Goal: Task Accomplishment & Management: Manage account settings

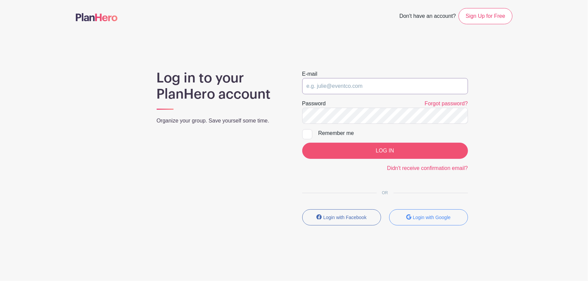
type input "[PERSON_NAME][EMAIL_ADDRESS][DOMAIN_NAME]"
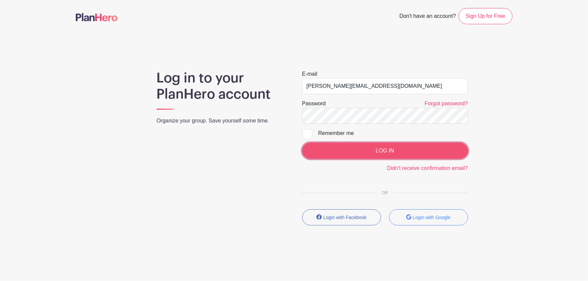
click at [373, 156] on input "LOG IN" at bounding box center [385, 151] width 166 height 16
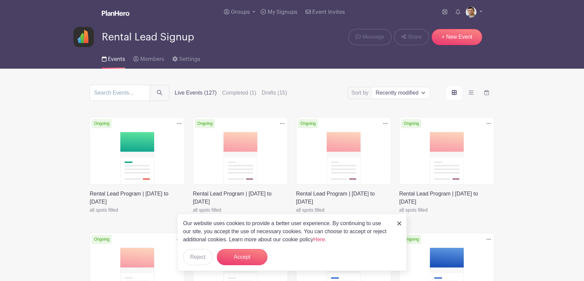
click at [179, 122] on icon at bounding box center [179, 123] width 5 height 5
click at [177, 137] on link "Duplicate" at bounding box center [156, 138] width 53 height 11
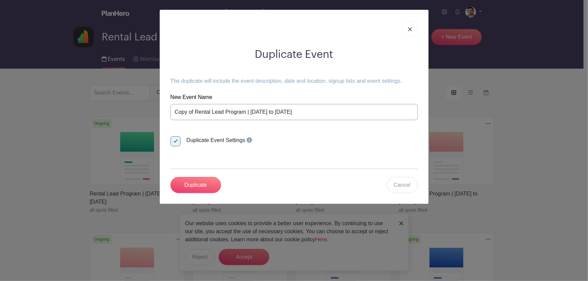
drag, startPoint x: 193, startPoint y: 113, endPoint x: 143, endPoint y: 109, distance: 50.4
click at [145, 109] on div "Duplicate Event The duplicate will include the event description, date and loca…" at bounding box center [294, 140] width 588 height 281
paste input "8th to Sunday September 14"
type input "Rental Lead Program | [DATE] to [DATE]"
click at [209, 183] on input "Duplicate" at bounding box center [196, 185] width 51 height 16
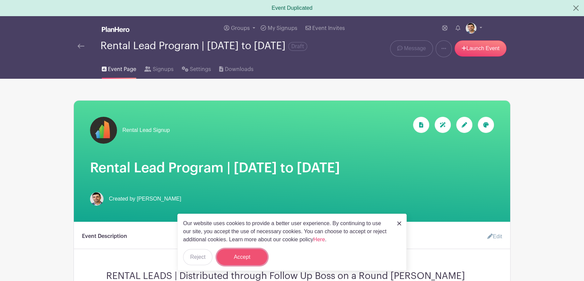
click at [246, 260] on button "Accept" at bounding box center [242, 257] width 51 height 16
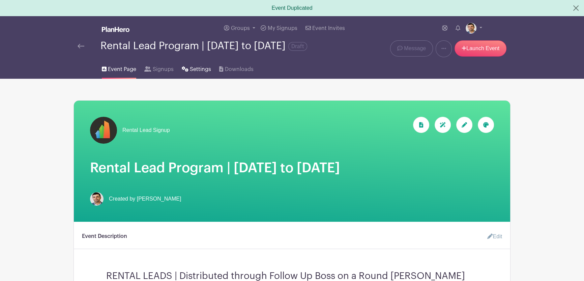
click at [207, 73] on span "Settings" at bounding box center [200, 69] width 21 height 8
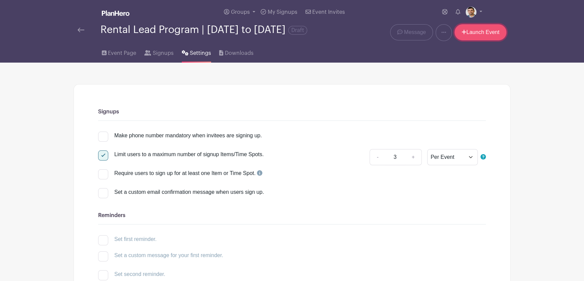
click at [485, 35] on link "Launch Event" at bounding box center [480, 32] width 52 height 16
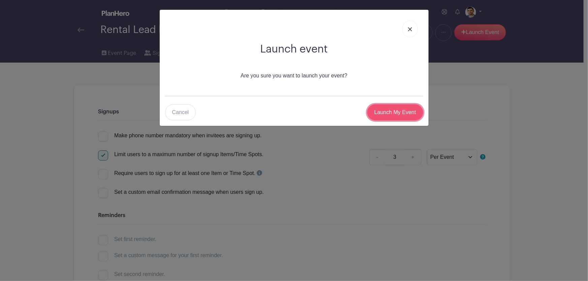
click at [386, 113] on input "Launch My Event" at bounding box center [395, 112] width 56 height 16
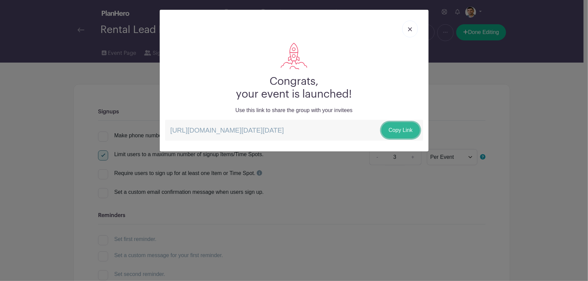
click at [391, 132] on link "Copy Link" at bounding box center [401, 130] width 38 height 16
click at [405, 26] on link at bounding box center [410, 29] width 16 height 17
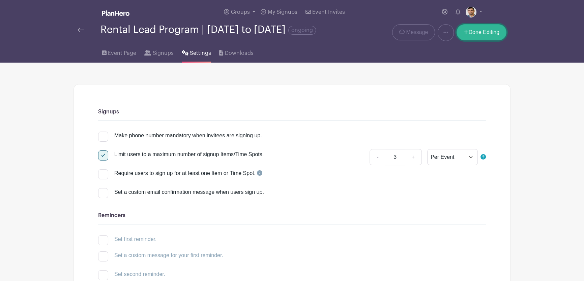
drag, startPoint x: 461, startPoint y: 36, endPoint x: 448, endPoint y: 101, distance: 66.2
click at [461, 36] on link "Done Editing" at bounding box center [481, 32] width 50 height 16
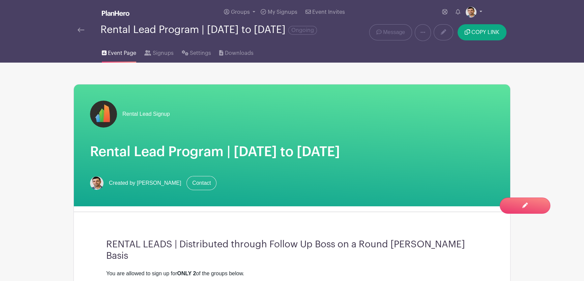
click at [477, 13] on link at bounding box center [473, 12] width 17 height 11
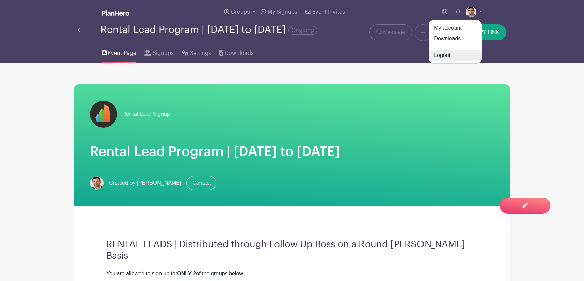
click at [459, 56] on link "Logout" at bounding box center [454, 55] width 53 height 11
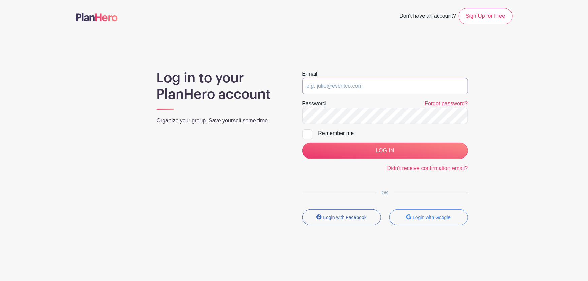
type input "adam@fultongrace.com"
